Goal: Task Accomplishment & Management: Use online tool/utility

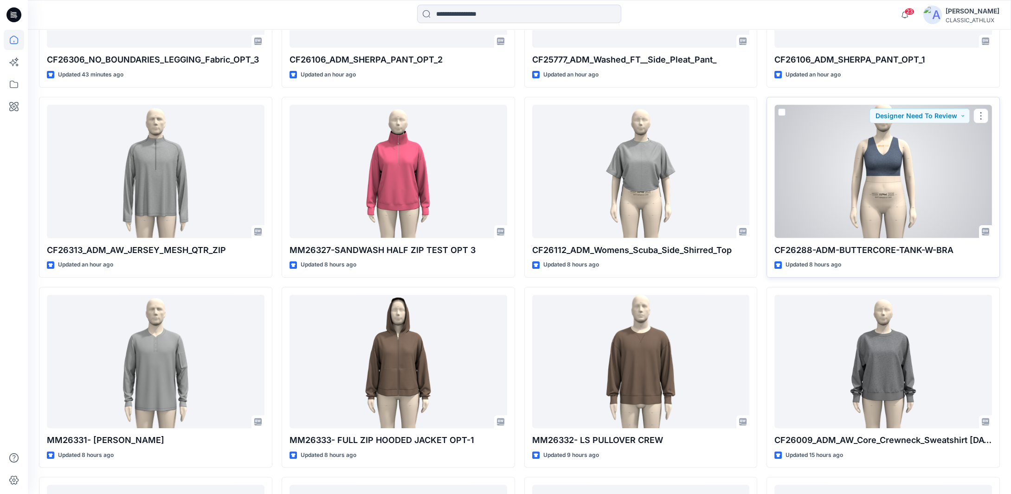
scroll to position [613, 0]
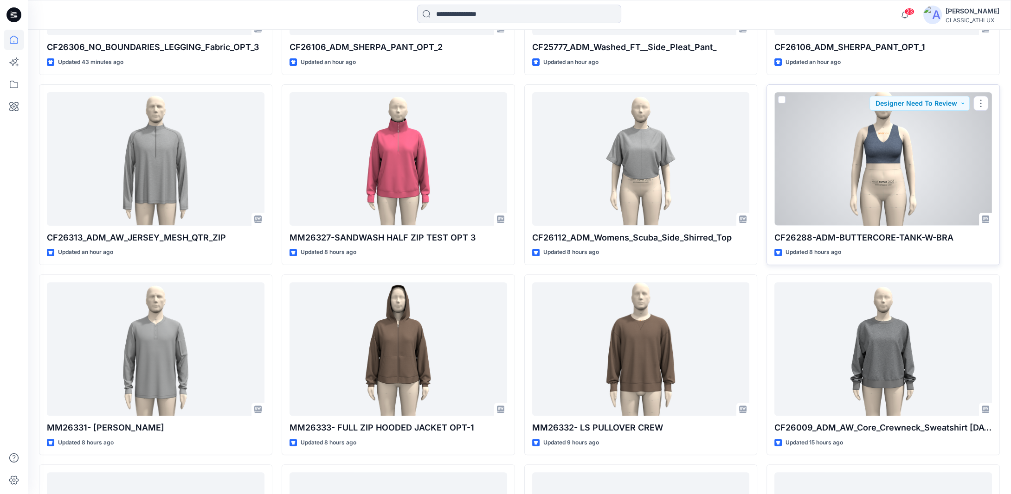
click at [893, 147] on div at bounding box center [883, 159] width 218 height 134
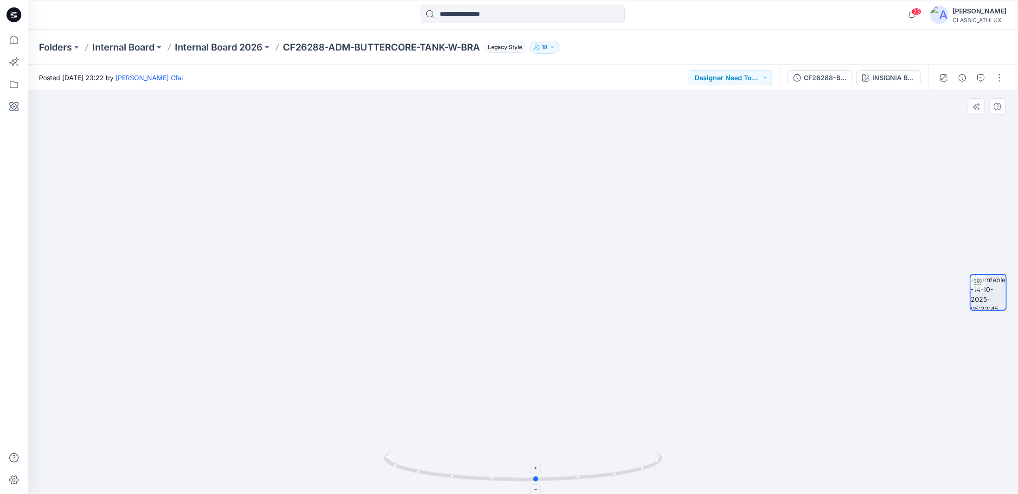
drag, startPoint x: 635, startPoint y: 473, endPoint x: 648, endPoint y: 479, distance: 14.6
click at [648, 479] on icon at bounding box center [524, 466] width 281 height 35
click at [16, 39] on icon at bounding box center [14, 40] width 20 height 20
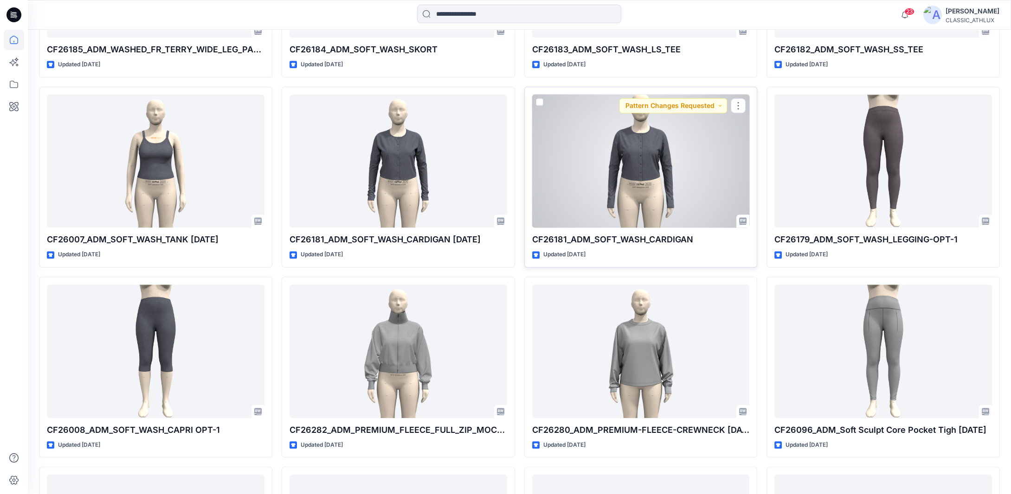
scroll to position [1661, 0]
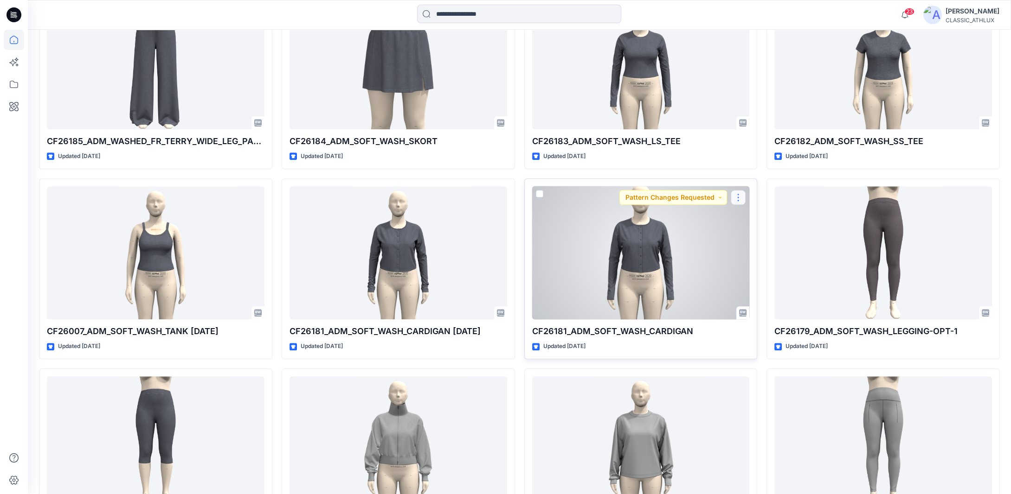
click at [742, 201] on button "button" at bounding box center [738, 197] width 15 height 15
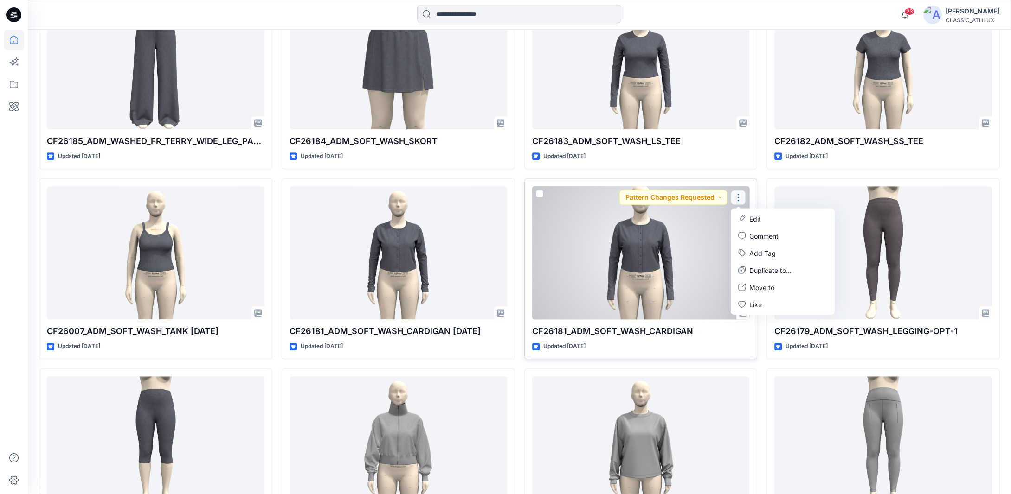
click at [753, 218] on p "Edit" at bounding box center [755, 219] width 12 height 10
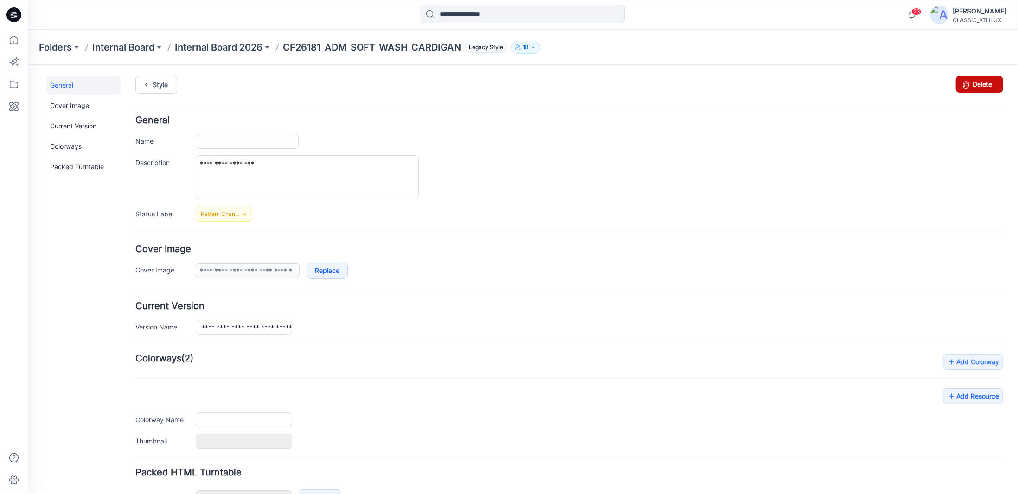
click at [977, 81] on link "Delete" at bounding box center [978, 84] width 47 height 17
type input "**********"
type input "*****"
type input "**********"
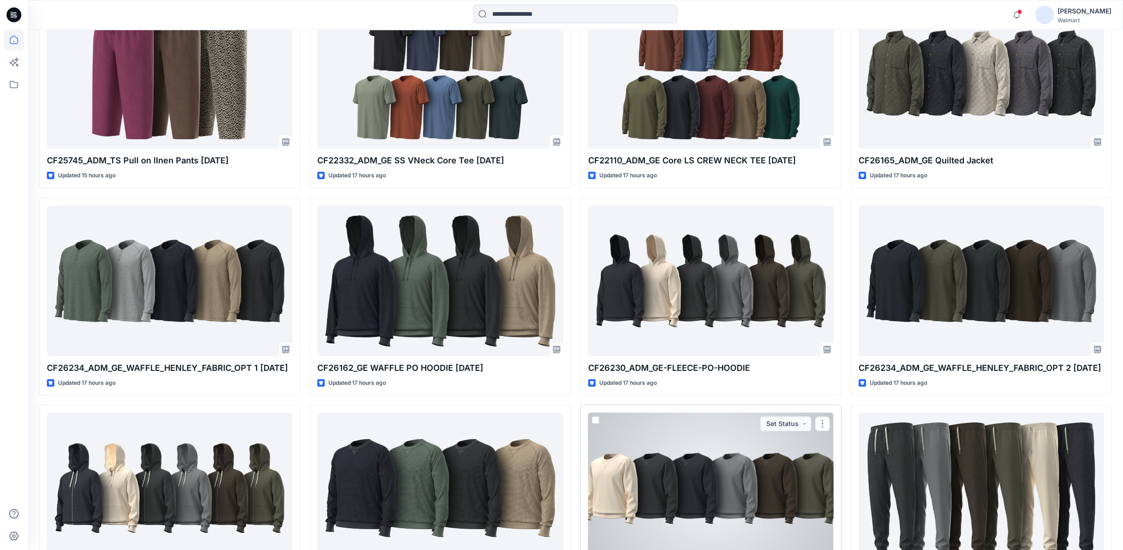
scroll to position [412, 0]
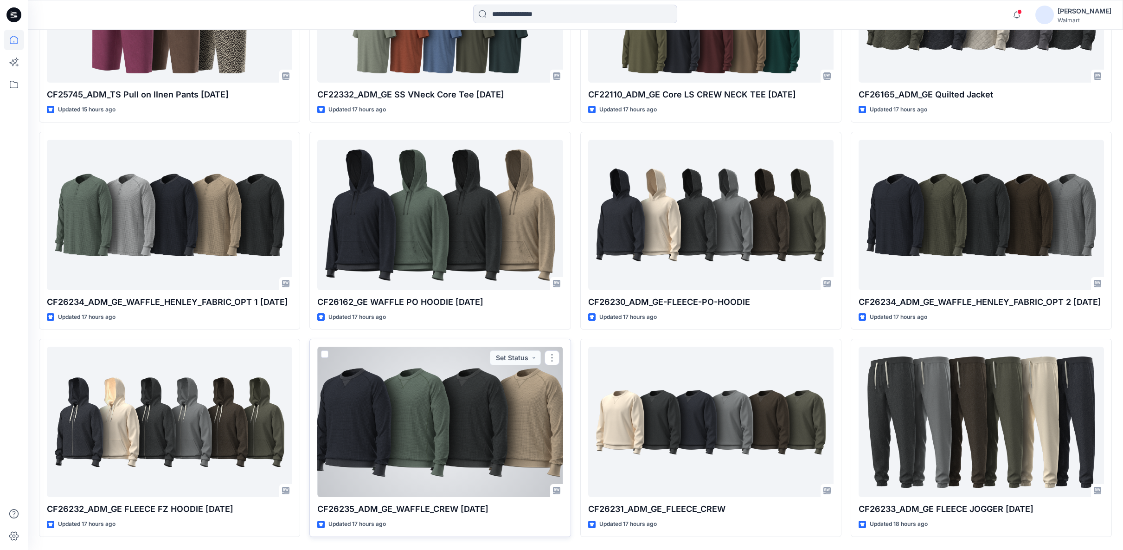
click at [481, 476] on div at bounding box center [439, 421] width 245 height 150
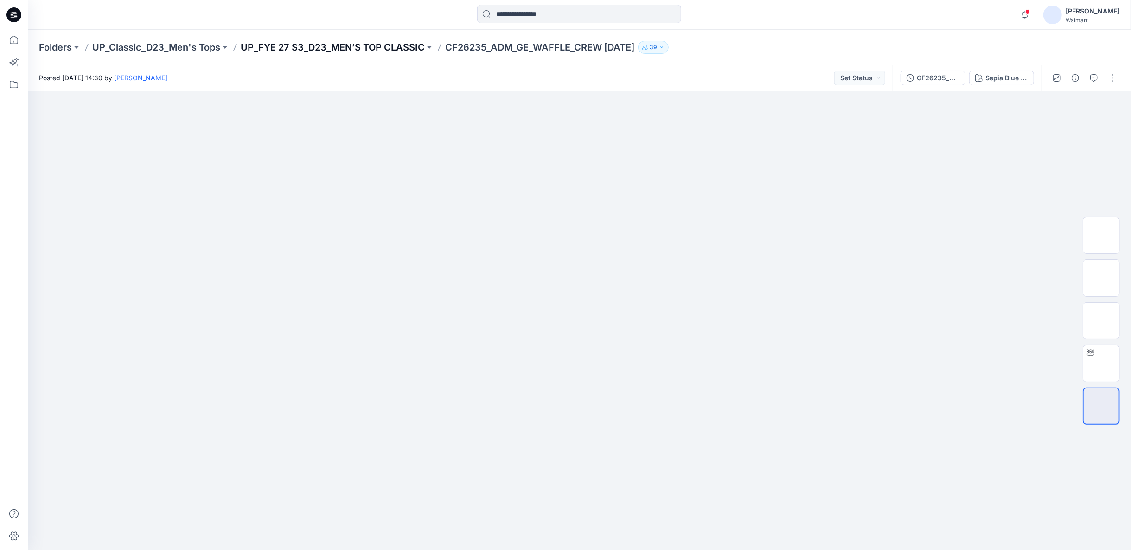
click at [408, 46] on p "UP_FYE 27 S3_D23_MEN’S TOP CLASSIC" at bounding box center [333, 47] width 184 height 13
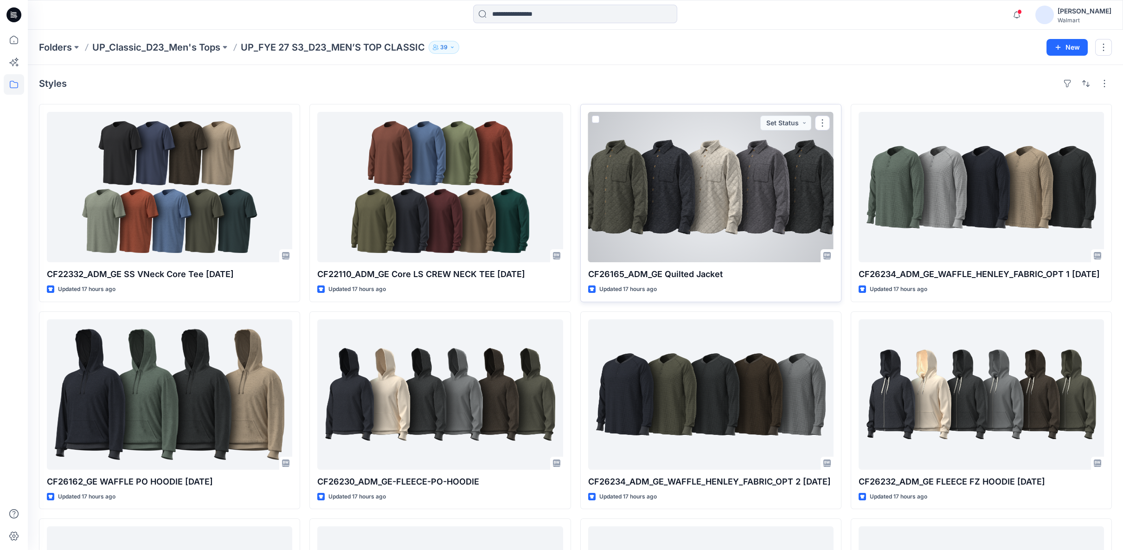
click at [702, 227] on div at bounding box center [710, 187] width 245 height 150
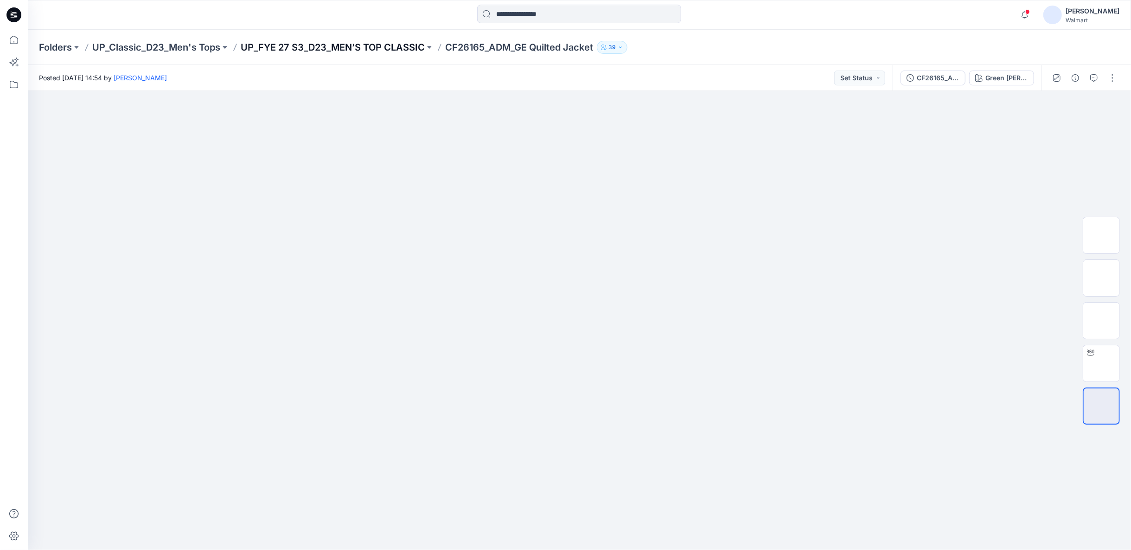
click at [286, 46] on p "UP_FYE 27 S3_D23_MEN’S TOP CLASSIC" at bounding box center [333, 47] width 184 height 13
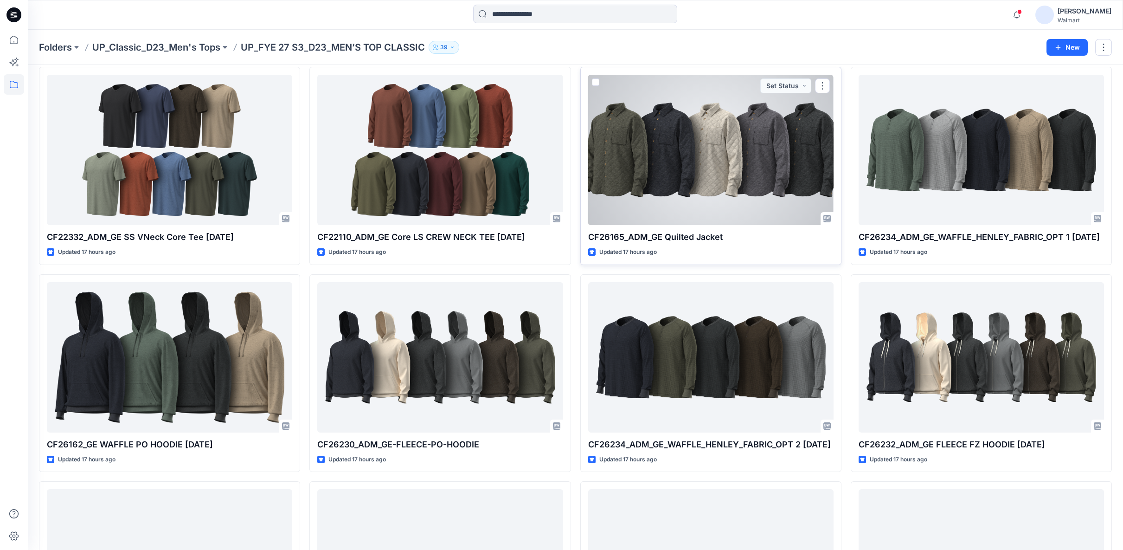
scroll to position [51, 0]
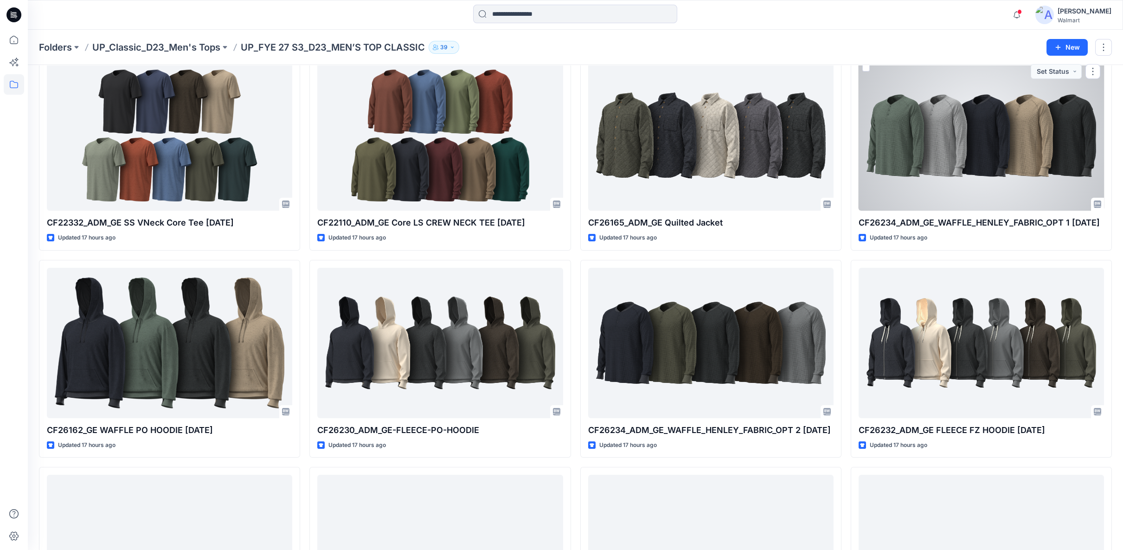
click at [954, 158] on div at bounding box center [981, 135] width 245 height 150
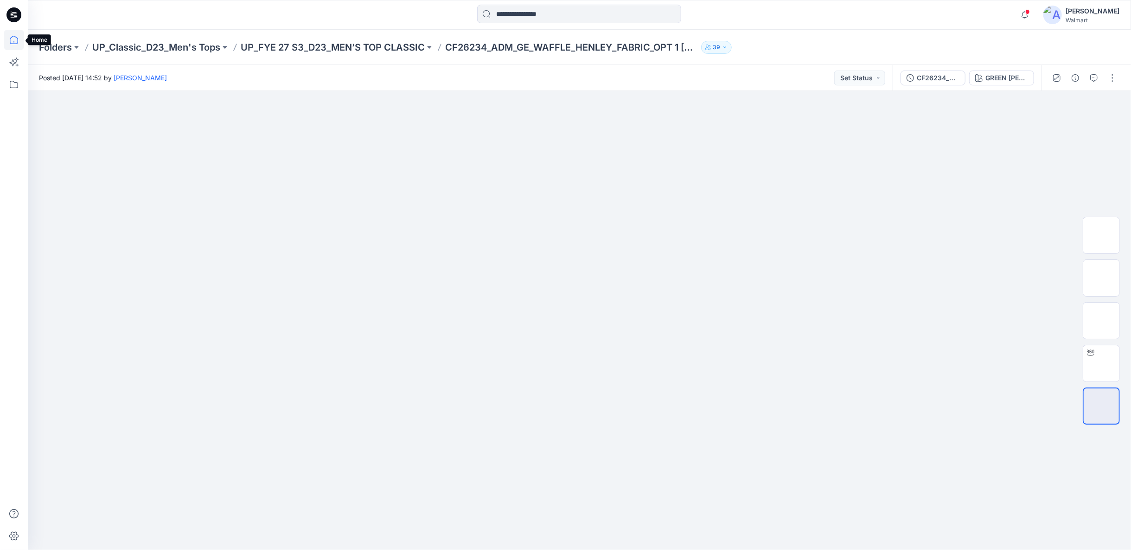
click at [7, 38] on icon at bounding box center [14, 40] width 20 height 20
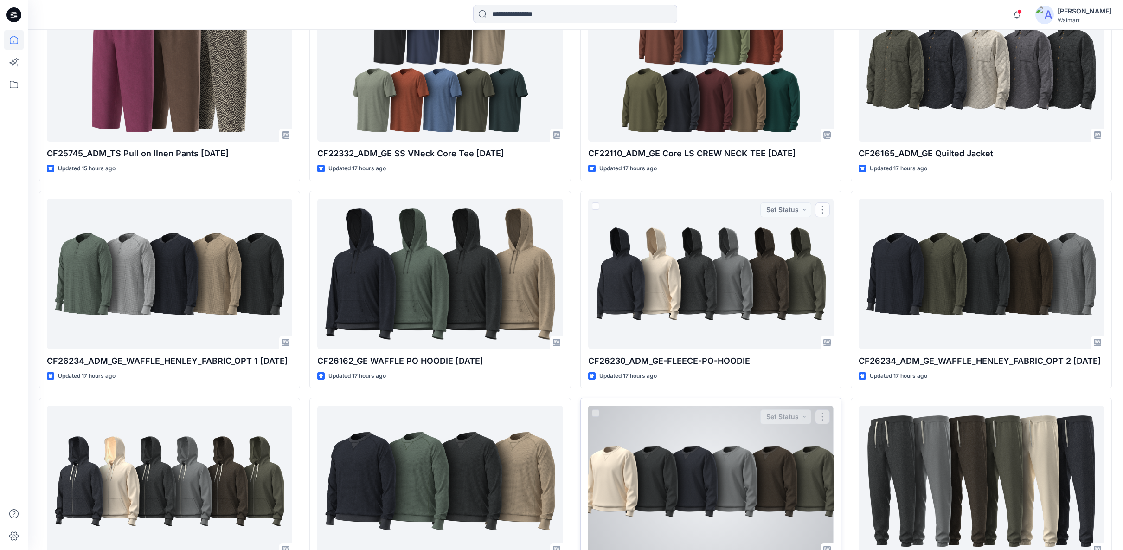
scroll to position [360, 0]
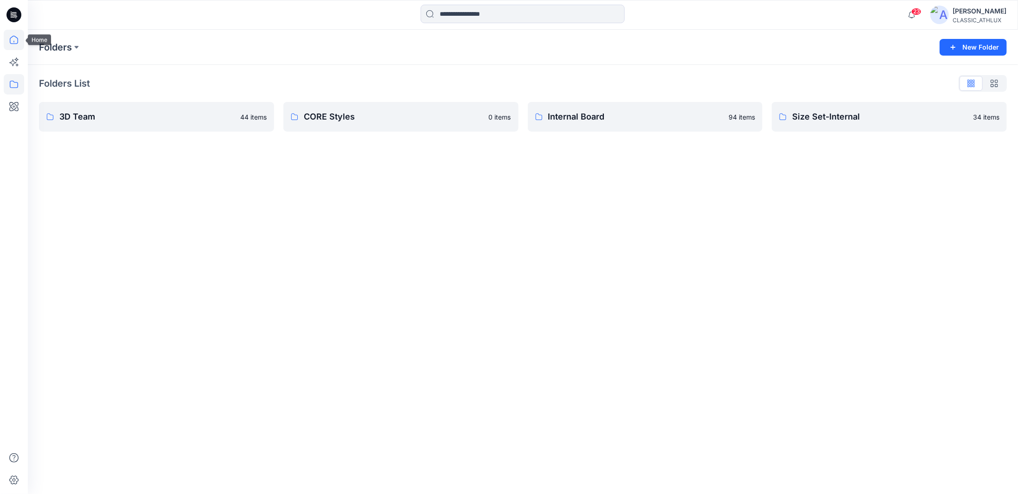
click at [10, 38] on icon at bounding box center [14, 40] width 20 height 20
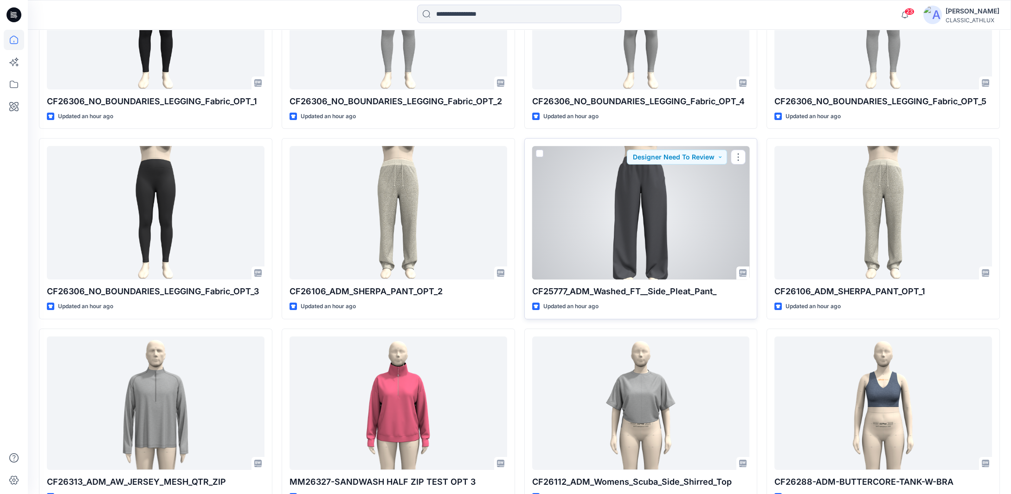
scroll to position [371, 0]
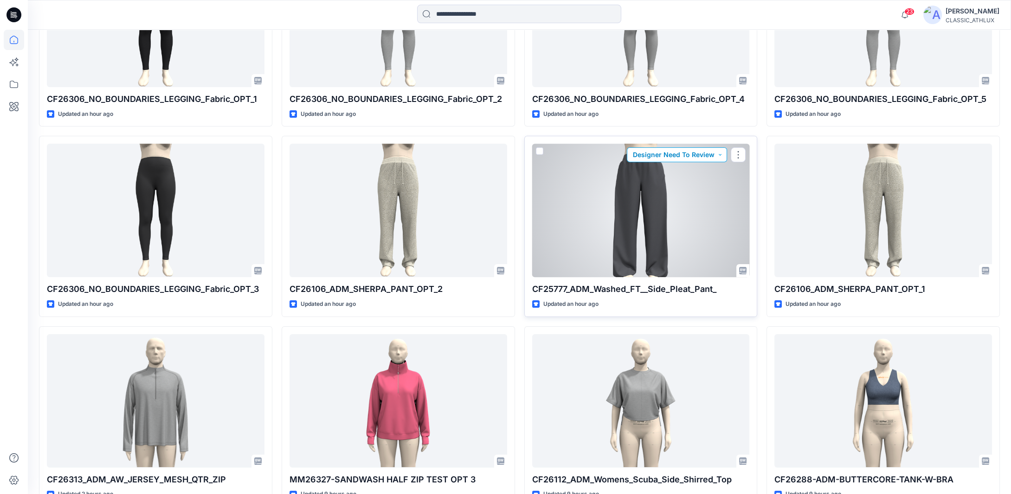
click at [717, 156] on button "Designer Need To Review" at bounding box center [677, 154] width 100 height 15
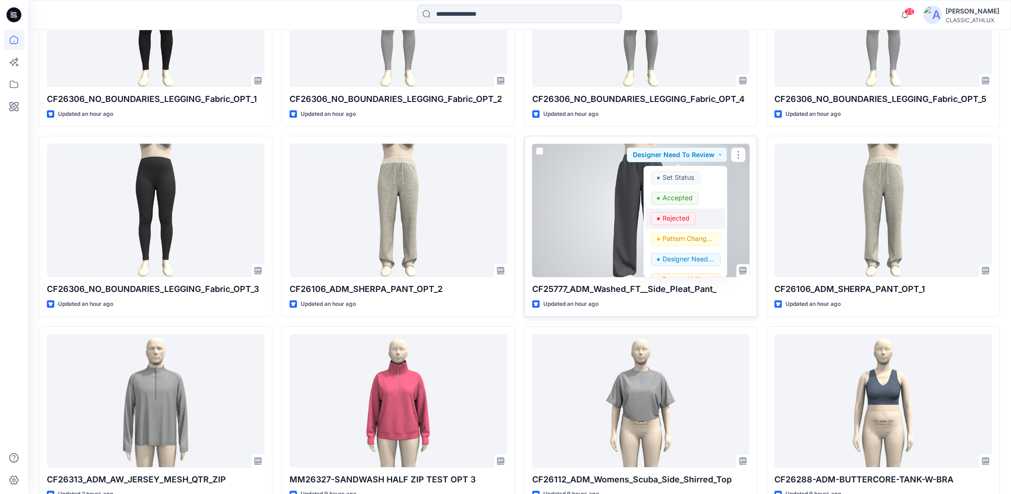
click at [686, 219] on p "Rejected" at bounding box center [675, 218] width 27 height 12
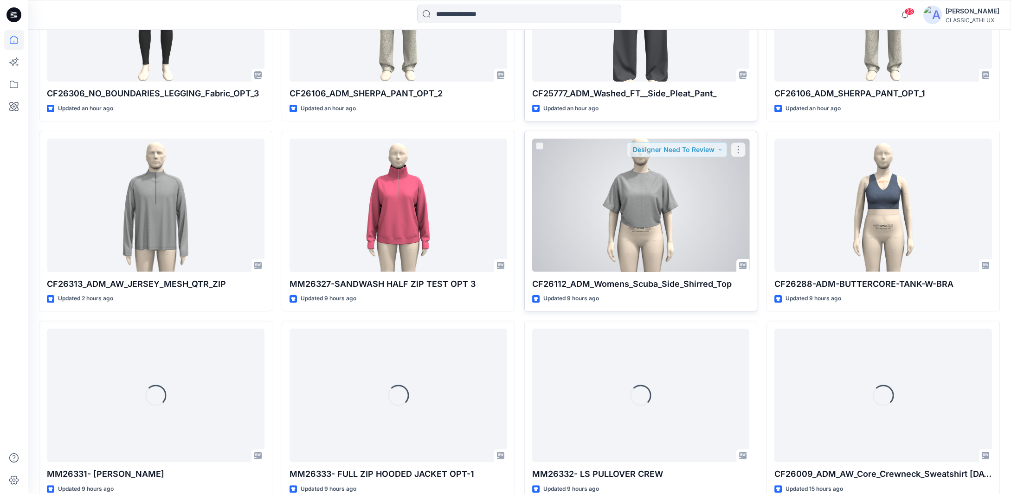
scroll to position [660, 0]
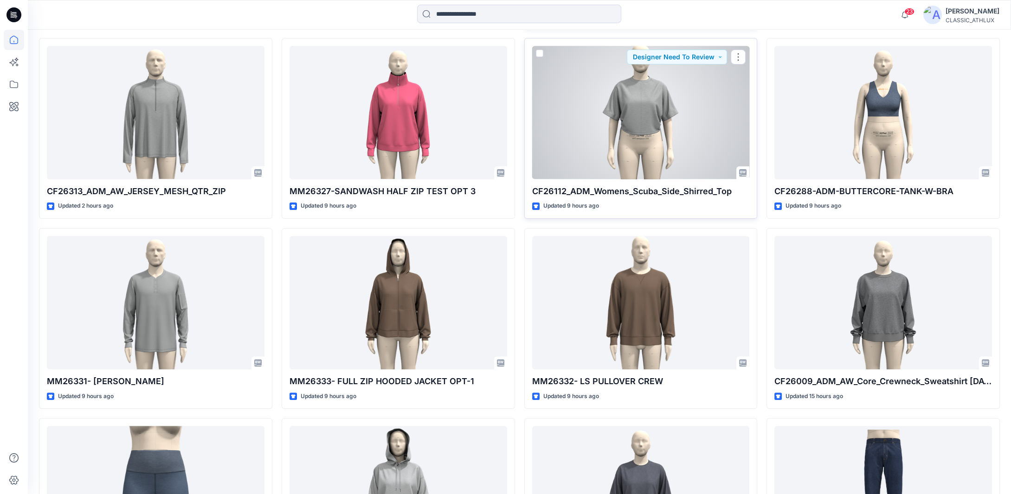
click at [641, 142] on div at bounding box center [641, 113] width 218 height 134
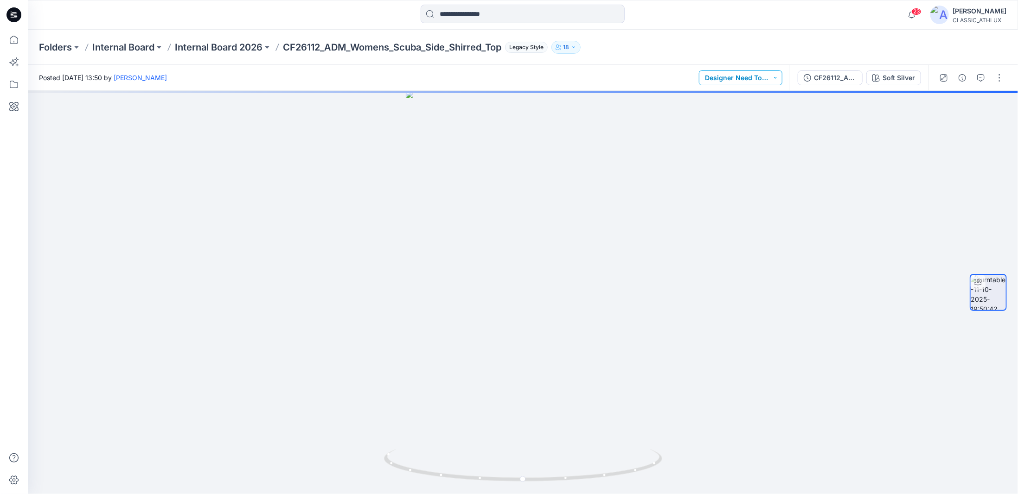
click at [780, 79] on button "Designer Need To Review" at bounding box center [740, 78] width 83 height 15
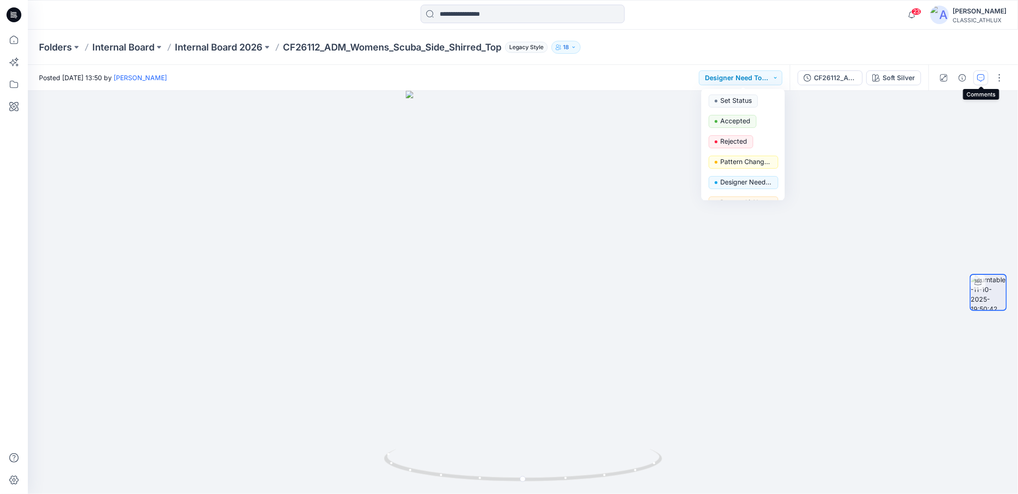
click at [982, 79] on icon "button" at bounding box center [980, 77] width 7 height 7
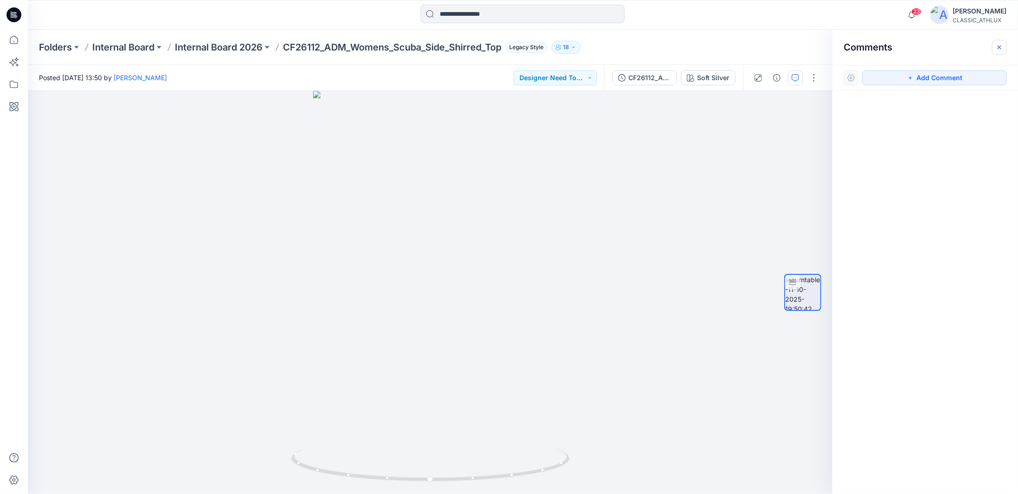
click at [999, 49] on icon "button" at bounding box center [999, 47] width 7 height 7
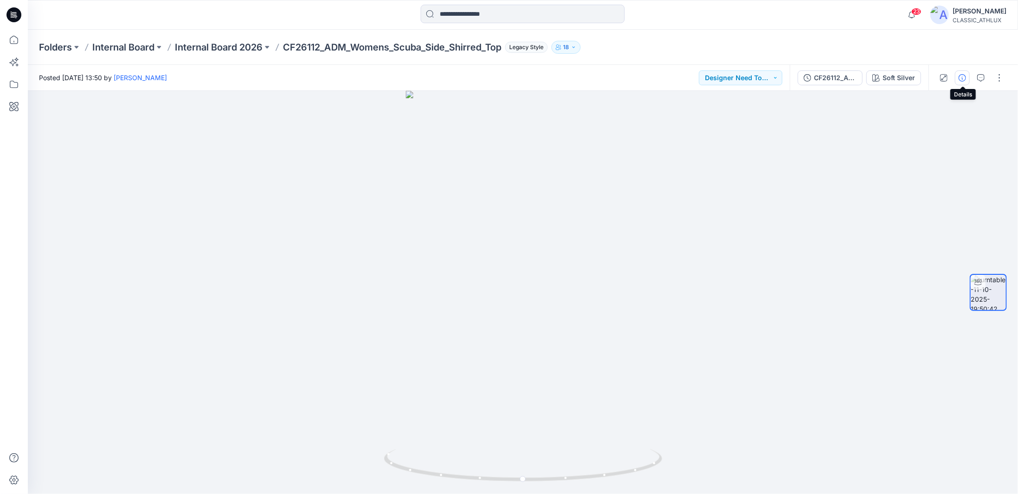
click at [962, 77] on icon "button" at bounding box center [962, 77] width 7 height 7
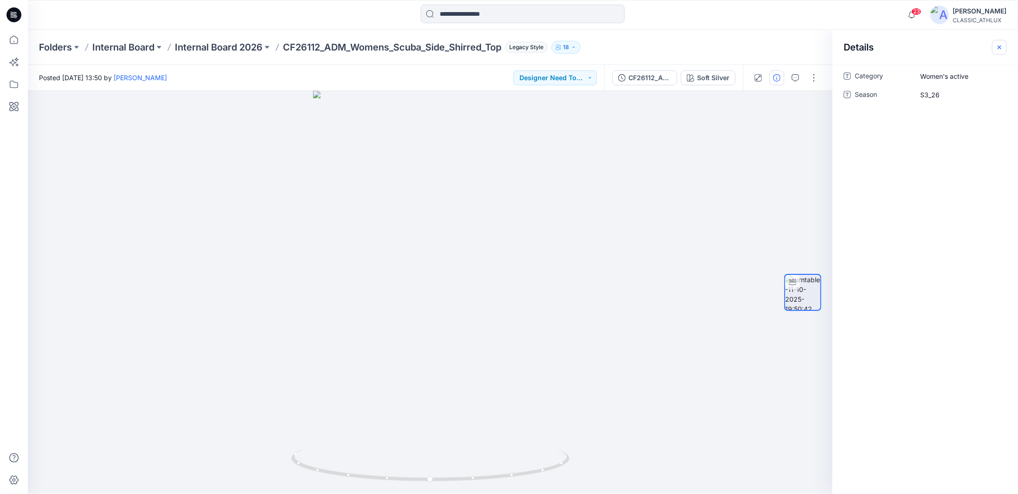
click at [997, 50] on icon "button" at bounding box center [999, 47] width 7 height 7
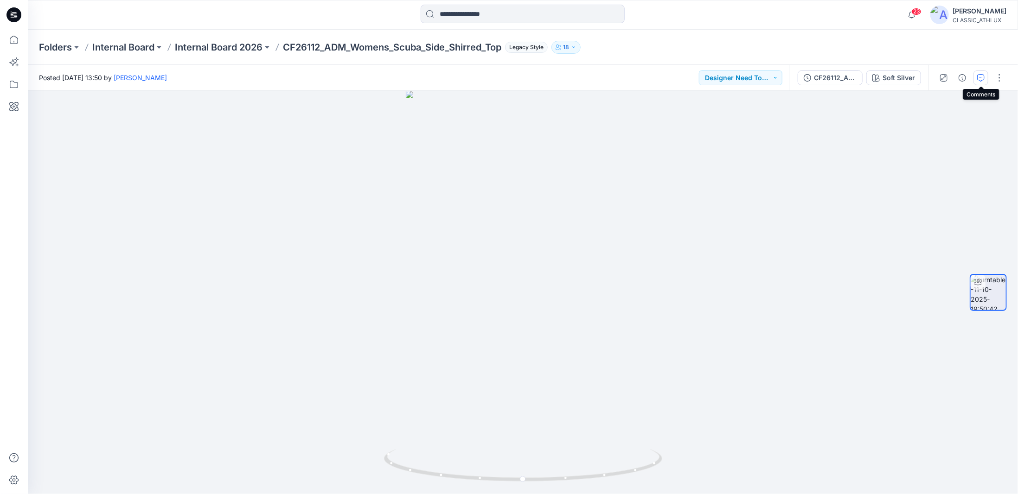
click at [982, 80] on icon "button" at bounding box center [980, 77] width 7 height 7
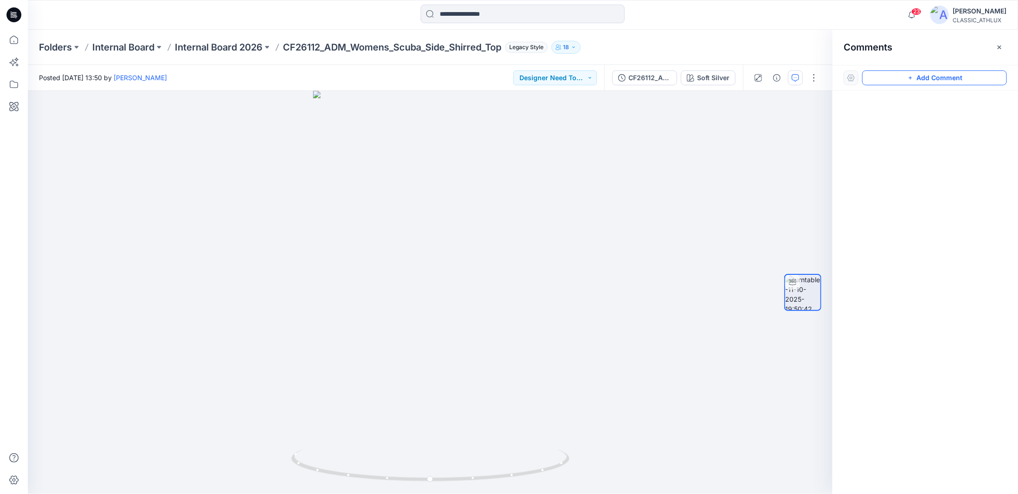
click at [946, 78] on button "Add Comment" at bounding box center [934, 78] width 145 height 15
click at [509, 265] on div "1" at bounding box center [430, 293] width 805 height 404
